Goal: Navigation & Orientation: Find specific page/section

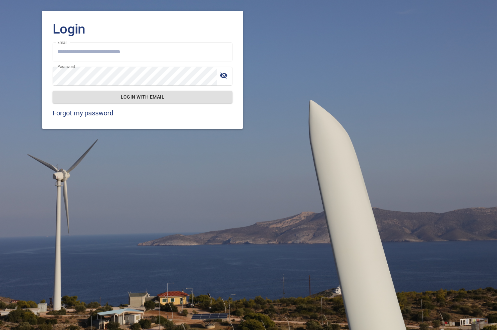
type input "**********"
click at [130, 98] on span "Login with email" at bounding box center [142, 97] width 169 height 8
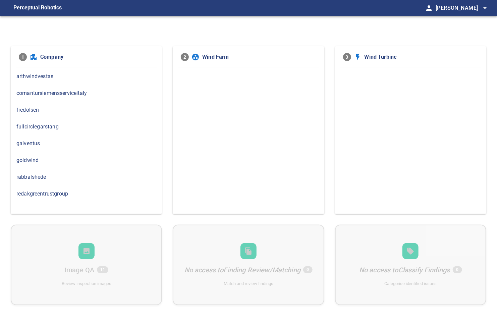
click at [66, 191] on span "redakgreentrustgroup" at bounding box center [86, 194] width 140 height 8
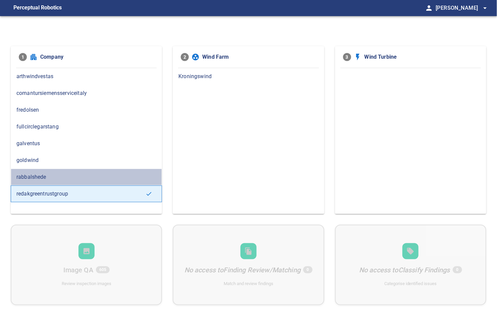
click at [61, 176] on span "rabbalshede" at bounding box center [86, 177] width 140 height 8
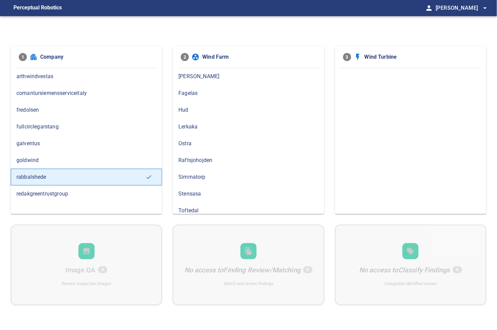
click at [65, 126] on span "fullcirclegarstang" at bounding box center [86, 127] width 140 height 8
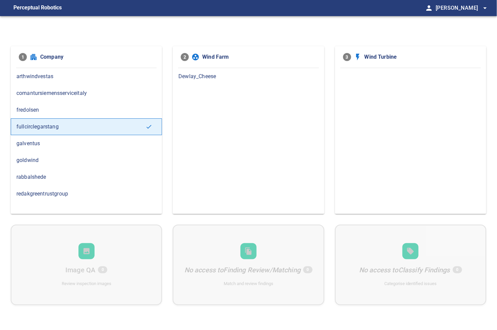
click at [197, 79] on span "Dewlay_Cheese" at bounding box center [248, 76] width 140 height 8
